Goal: Book appointment/travel/reservation

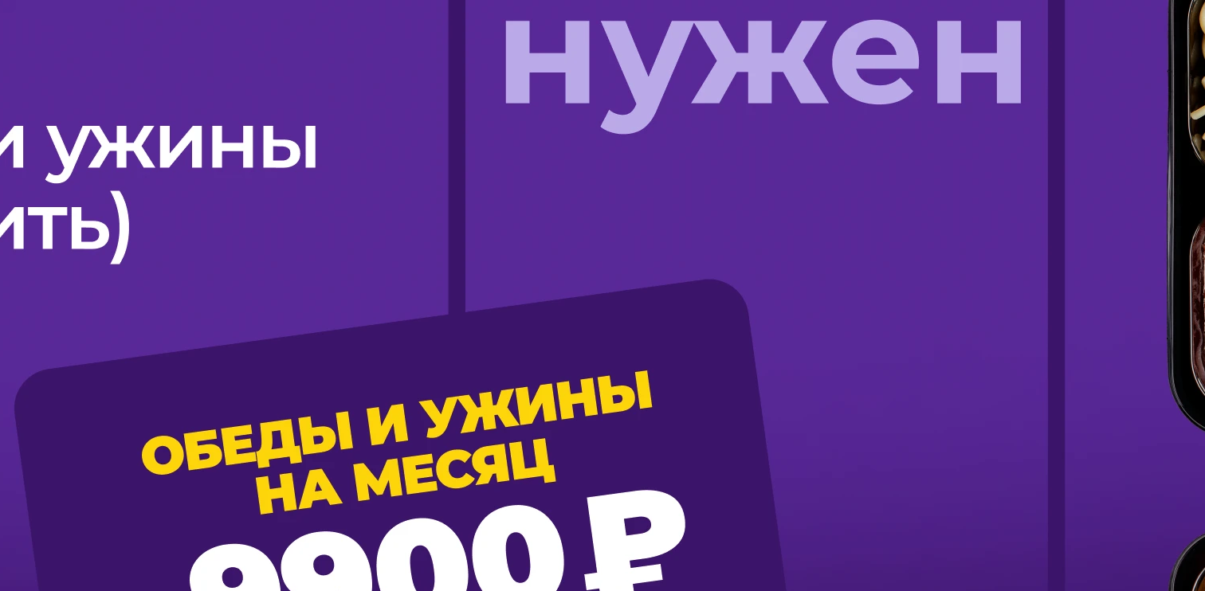
scroll to position [1413, 0]
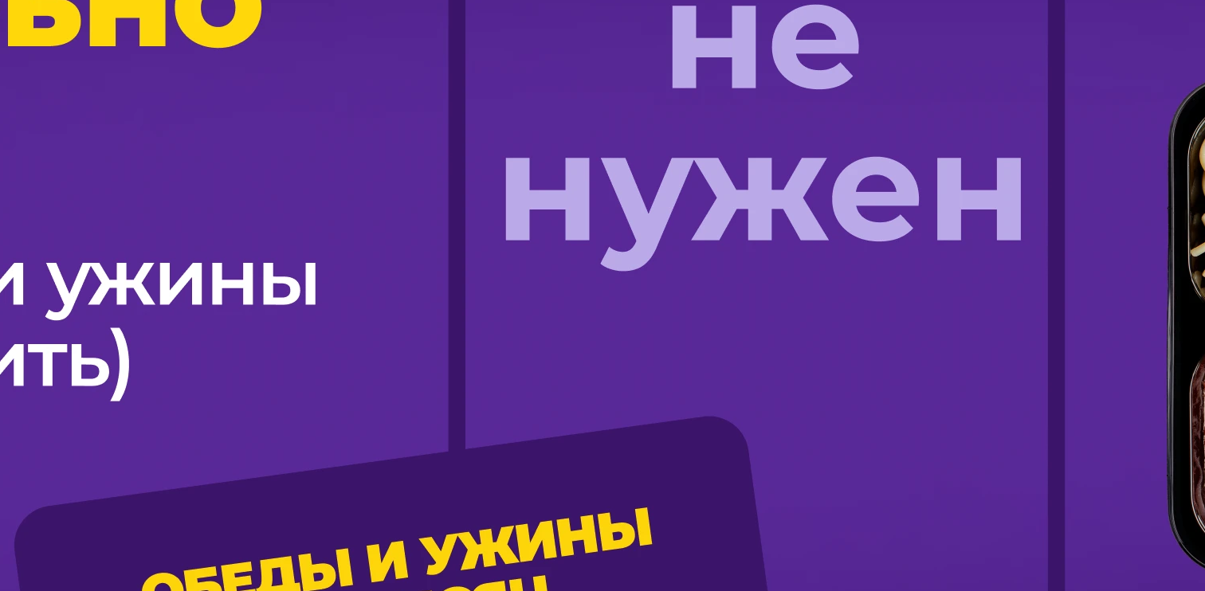
scroll to position [1232, 0]
